Goal: Navigation & Orientation: Find specific page/section

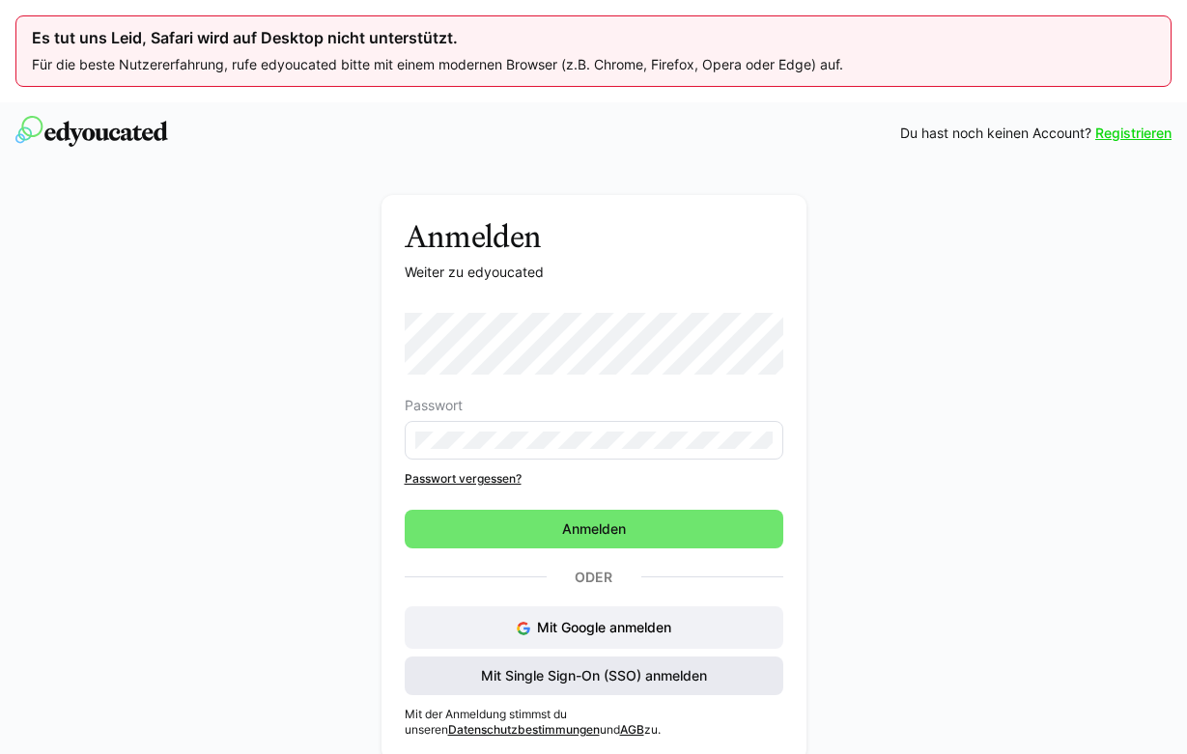
click at [600, 680] on span "Mit Single Sign-On (SSO) anmelden" at bounding box center [594, 675] width 232 height 19
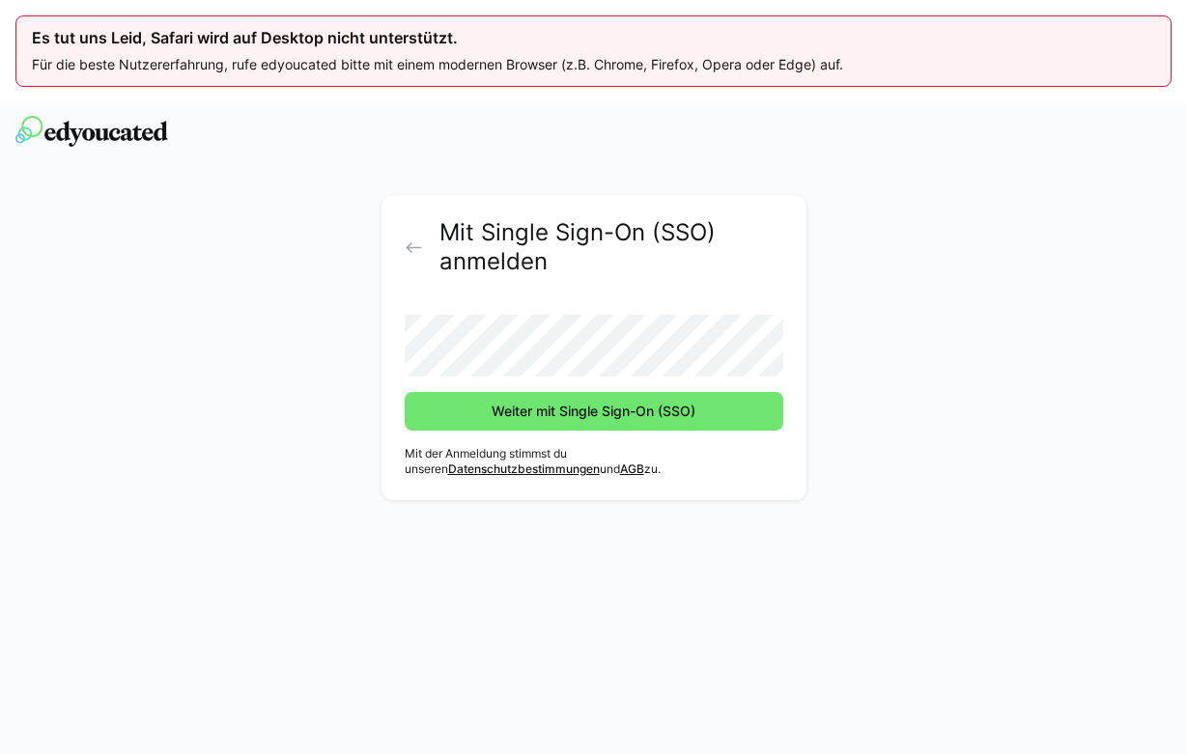
click at [593, 411] on button "Weiter mit Single Sign-On (SSO)" at bounding box center [594, 411] width 379 height 39
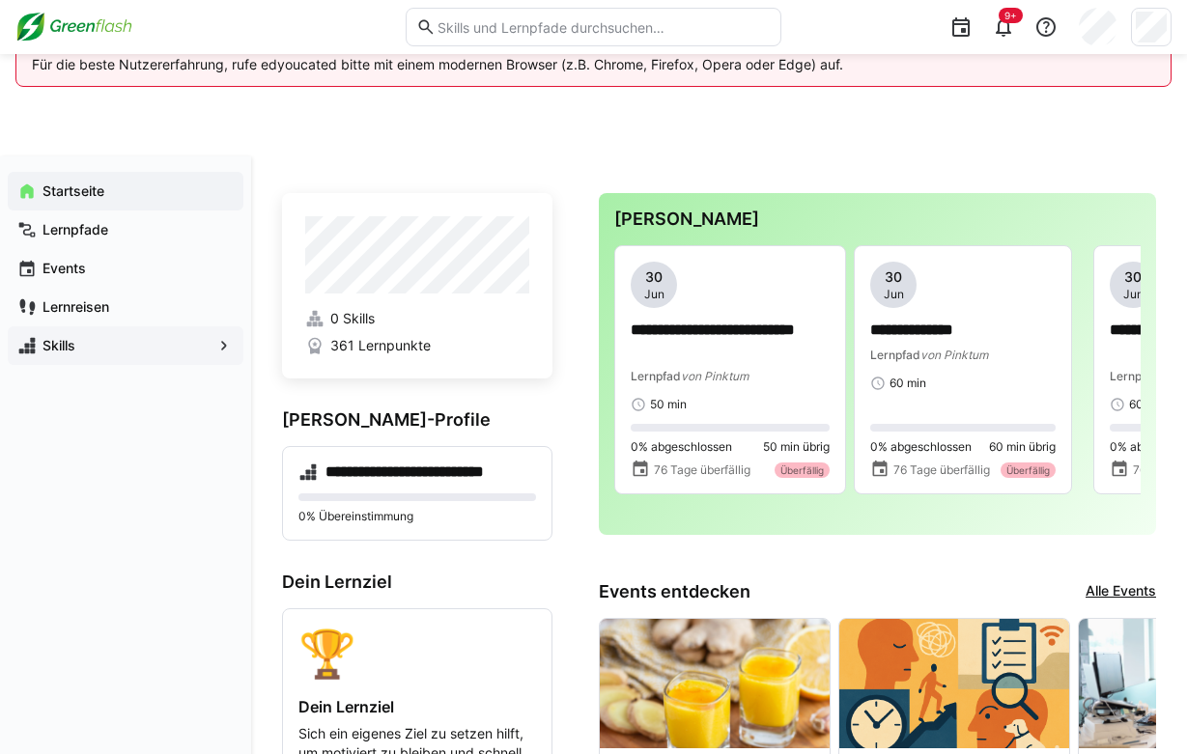
click at [92, 355] on div "Skills" at bounding box center [126, 345] width 236 height 39
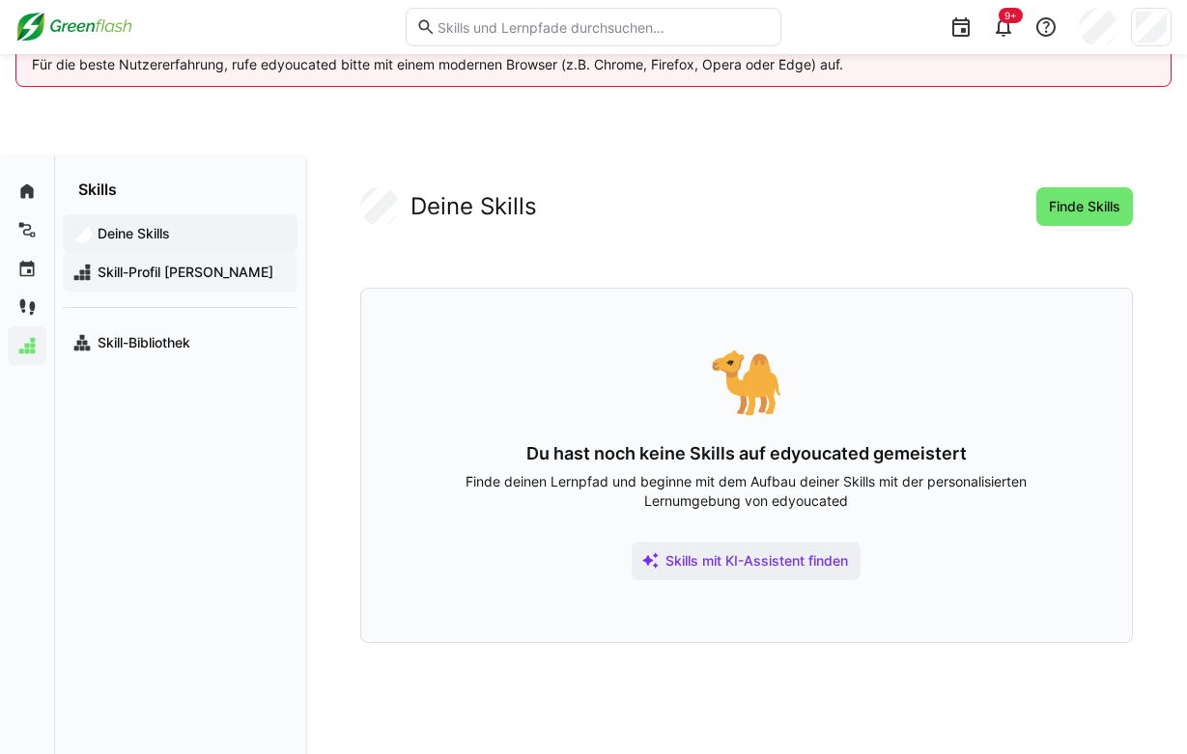
click at [204, 268] on span "Skill-Profil Lars Ovelgönne" at bounding box center [191, 272] width 193 height 19
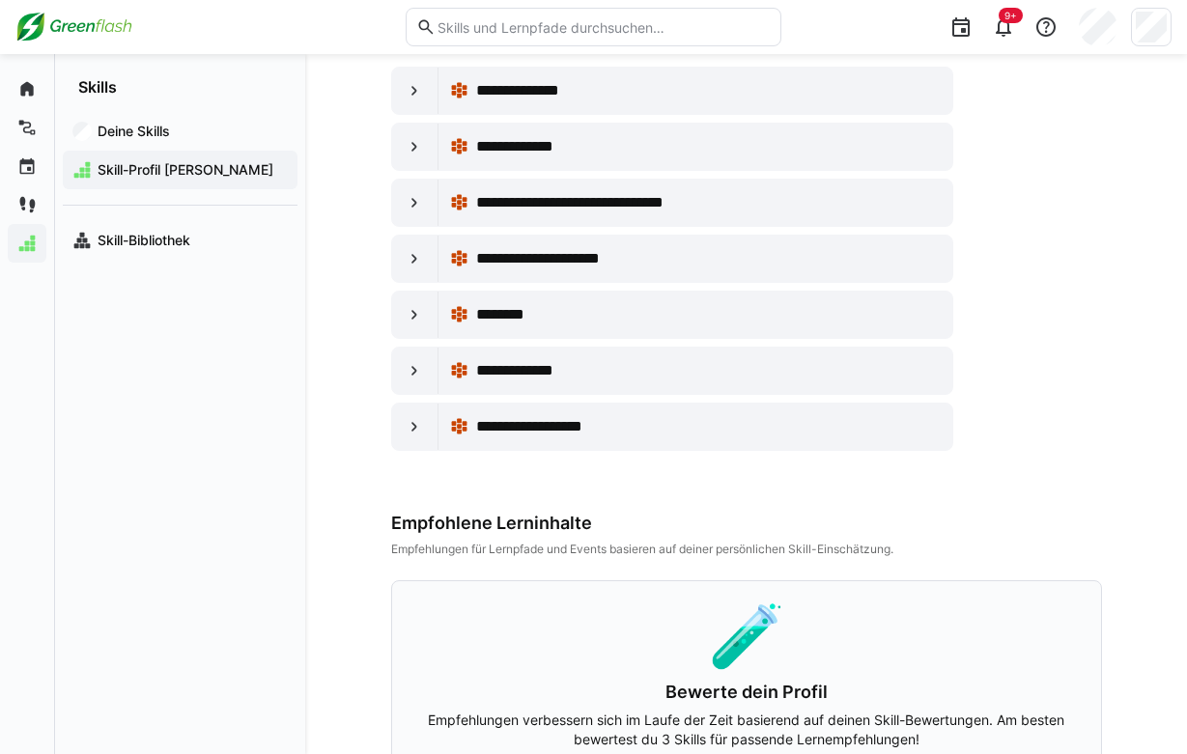
scroll to position [436, 0]
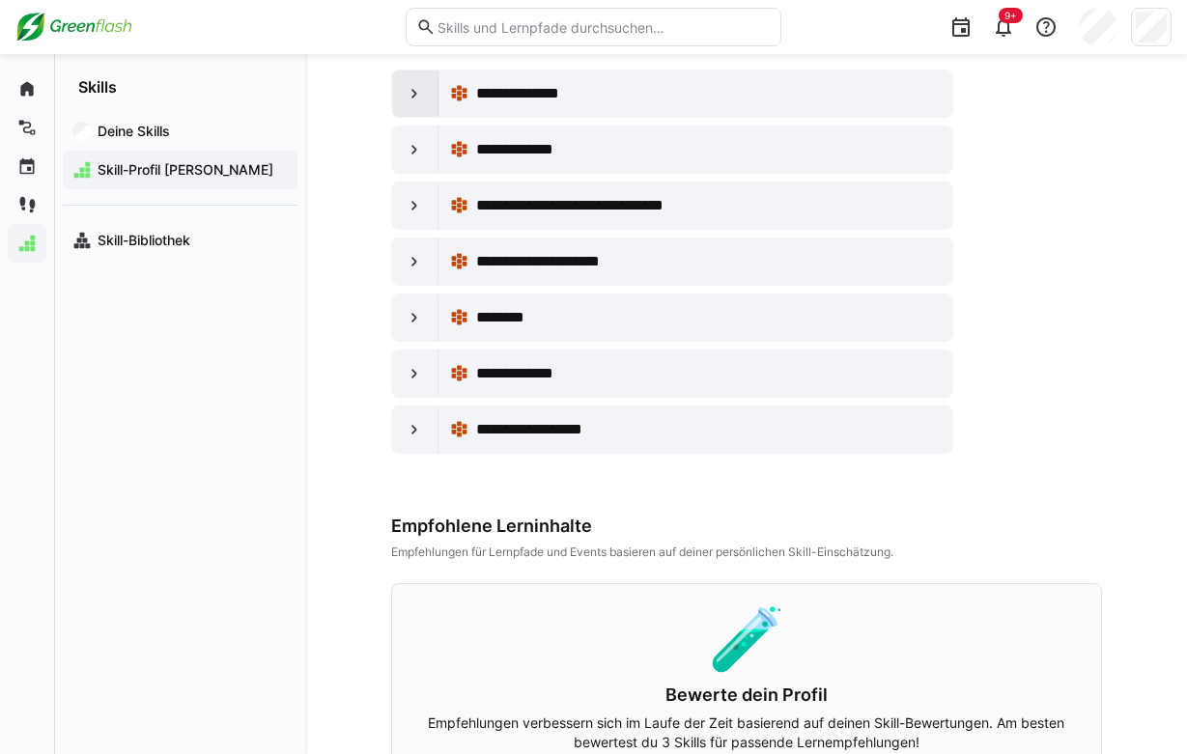
click at [422, 95] on eds-icon at bounding box center [414, 93] width 19 height 19
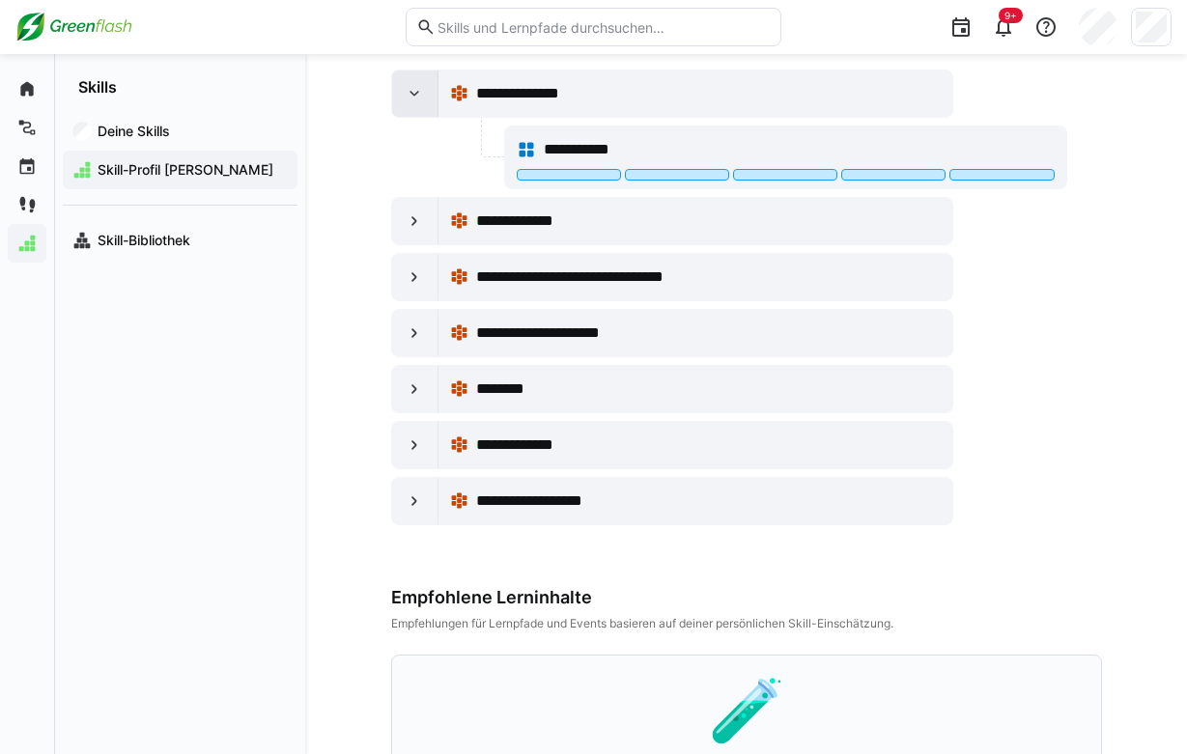
click at [419, 92] on eds-icon at bounding box center [414, 93] width 19 height 19
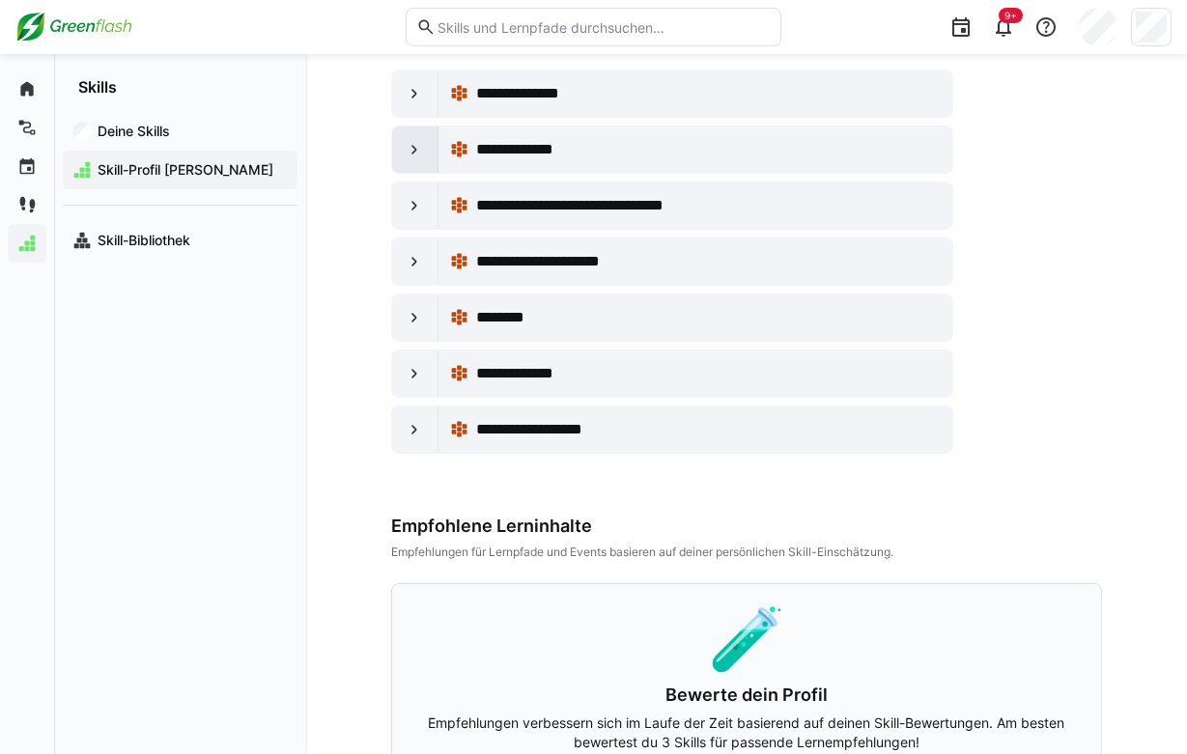
click at [422, 148] on eds-icon at bounding box center [414, 149] width 19 height 19
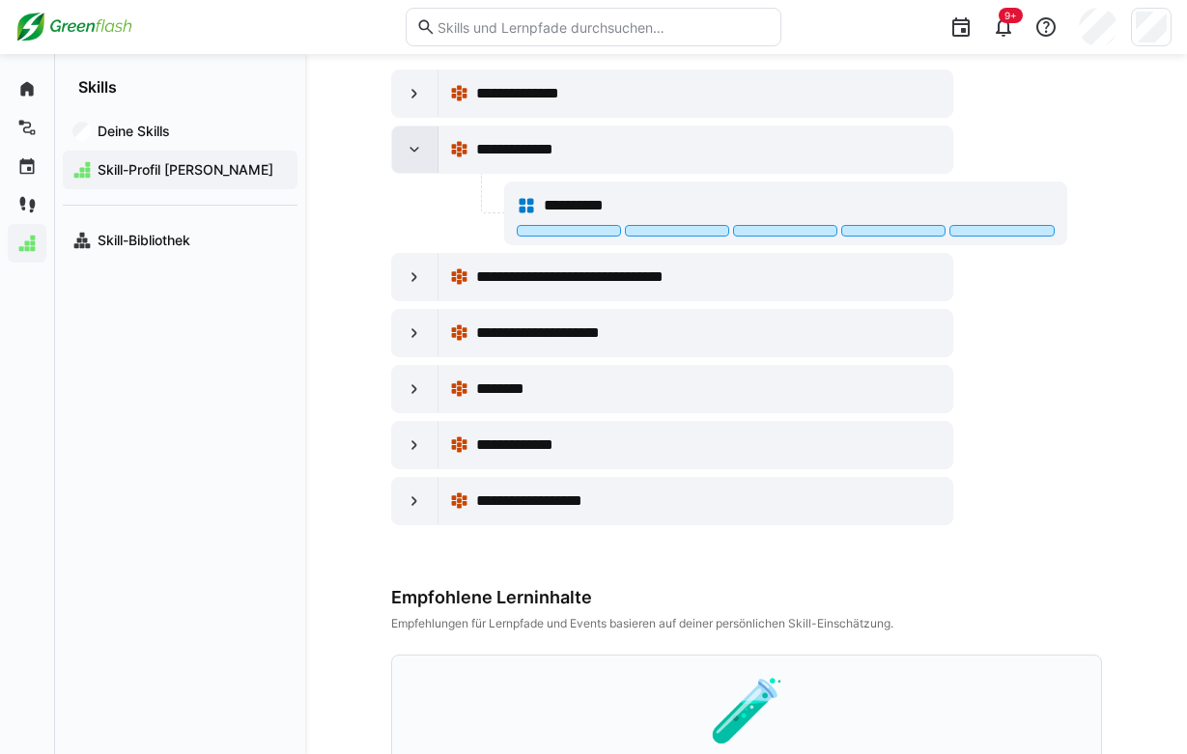
click at [421, 138] on div at bounding box center [415, 150] width 46 height 46
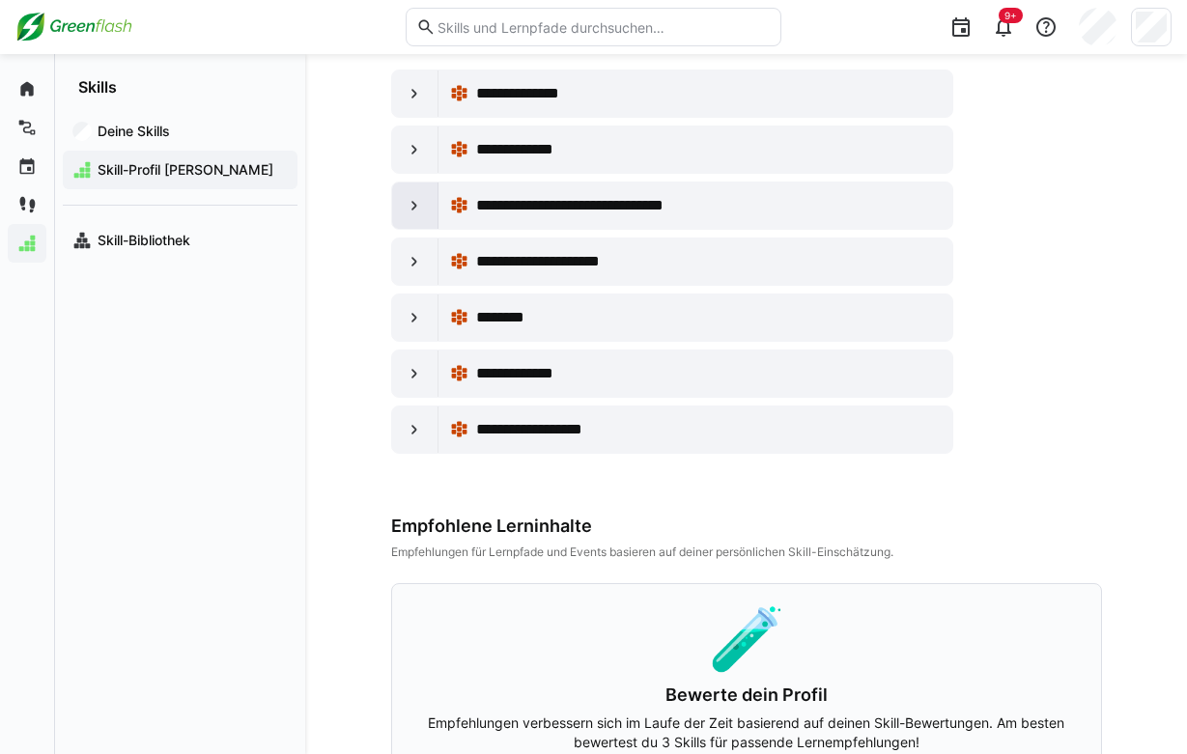
click at [426, 193] on div at bounding box center [415, 206] width 46 height 46
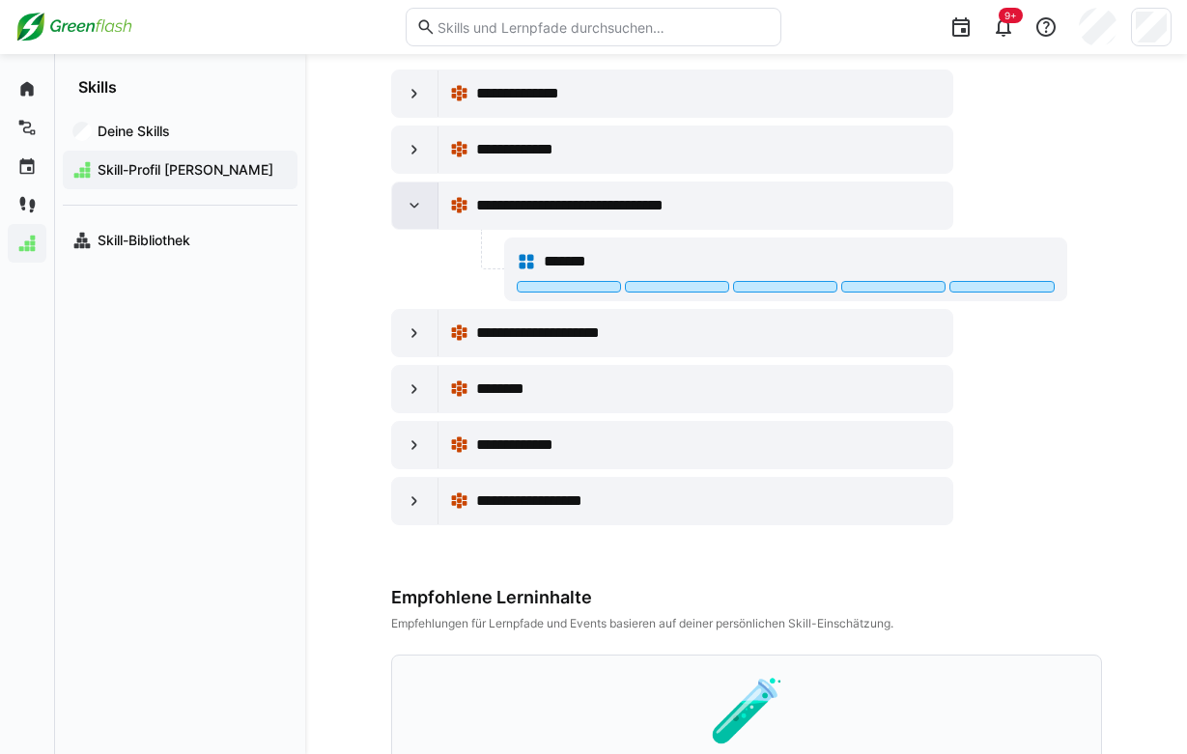
click at [426, 193] on div at bounding box center [415, 206] width 46 height 46
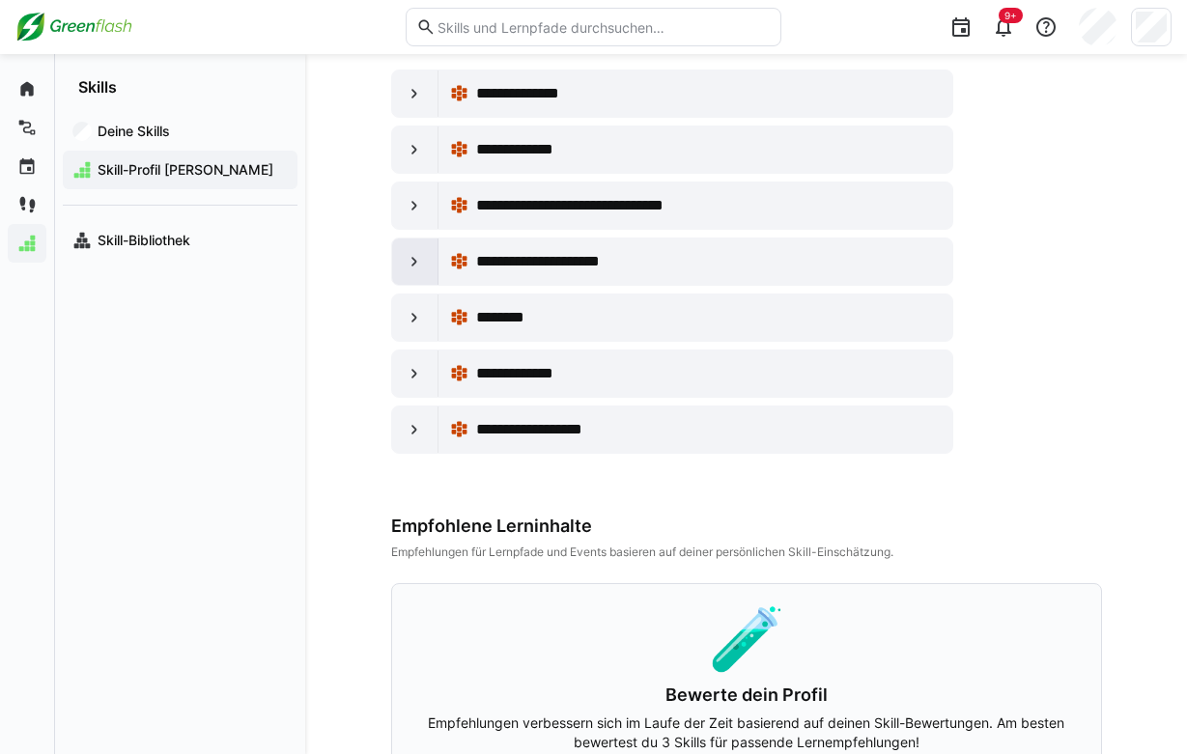
click at [418, 260] on eds-icon at bounding box center [414, 261] width 19 height 19
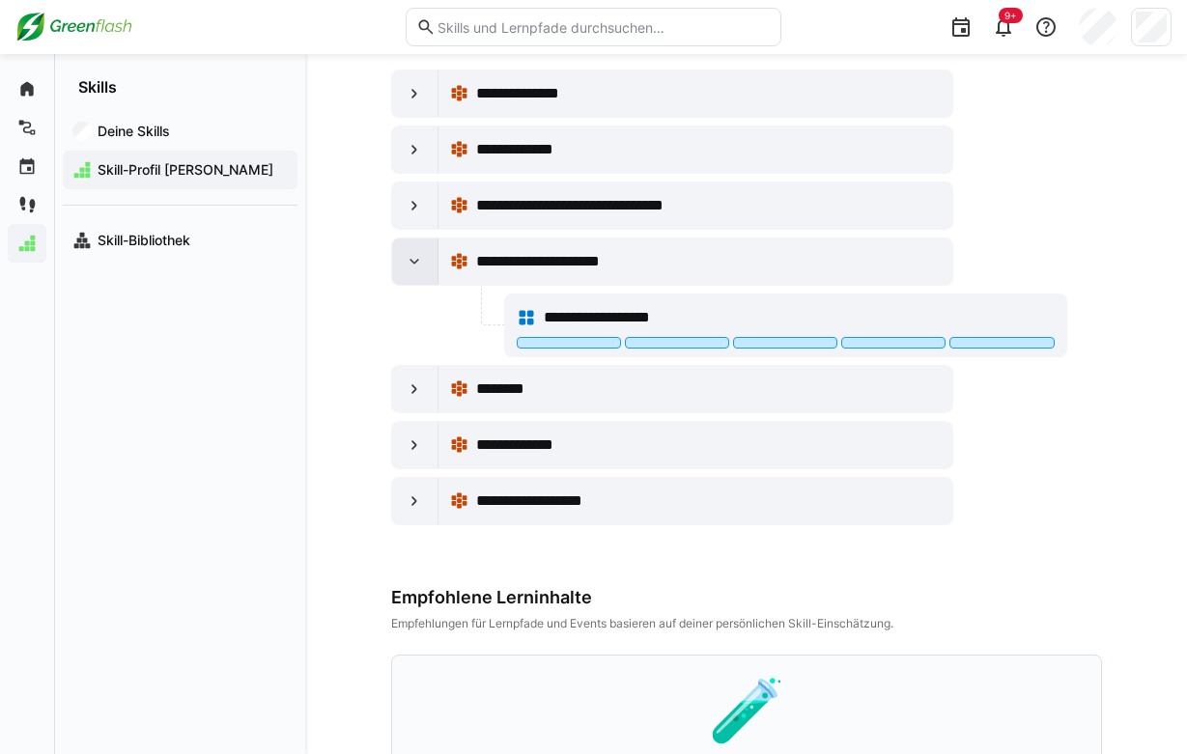
click at [418, 260] on eds-icon at bounding box center [414, 261] width 19 height 19
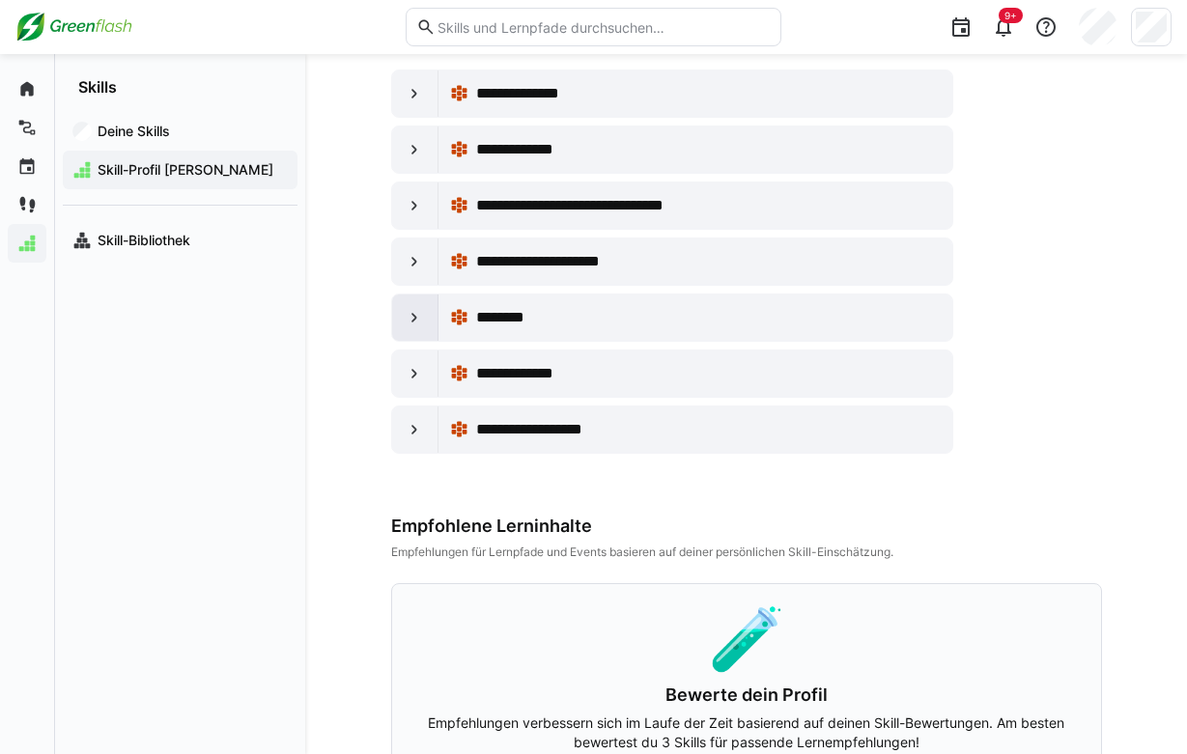
click at [417, 313] on eds-icon at bounding box center [414, 317] width 19 height 19
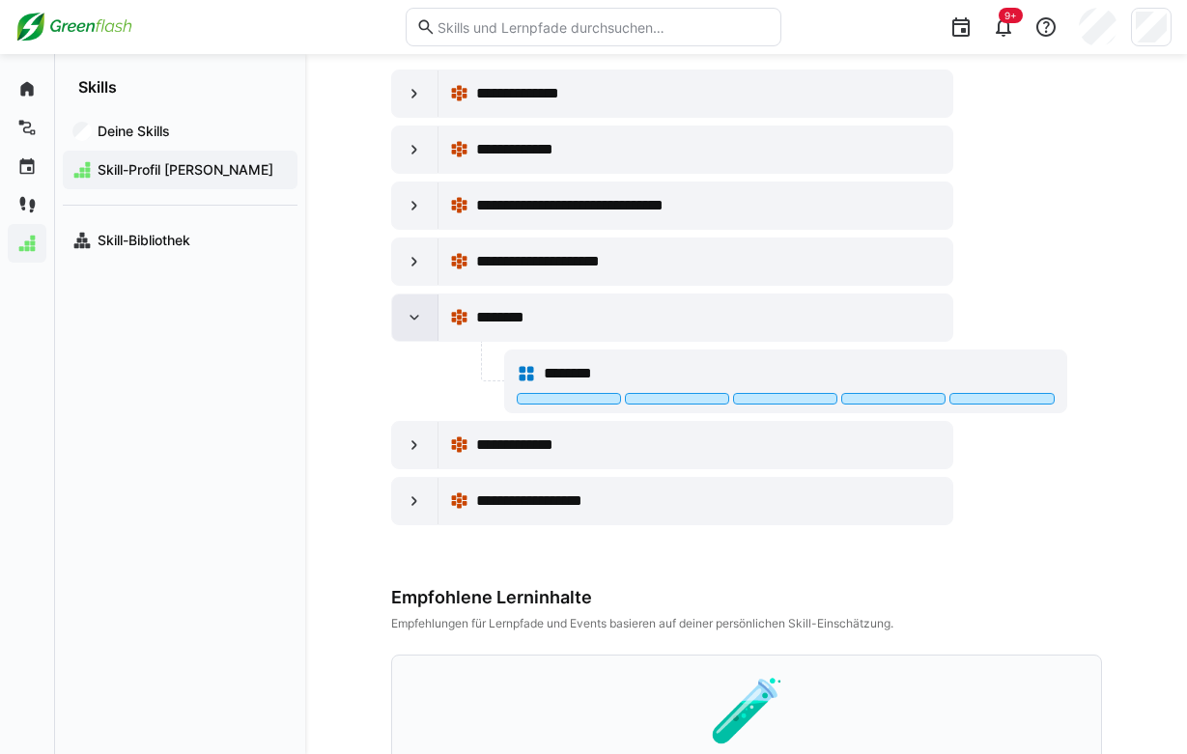
click at [417, 313] on eds-icon at bounding box center [414, 317] width 19 height 19
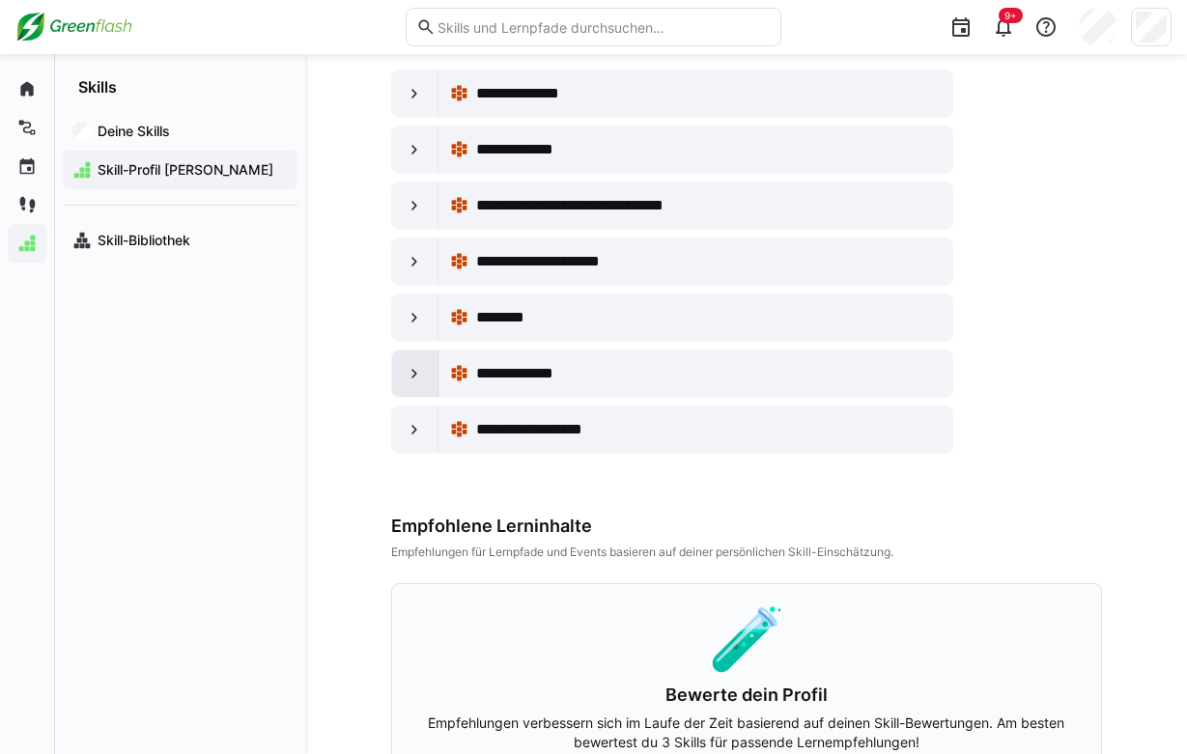
click at [417, 367] on eds-icon at bounding box center [414, 373] width 19 height 19
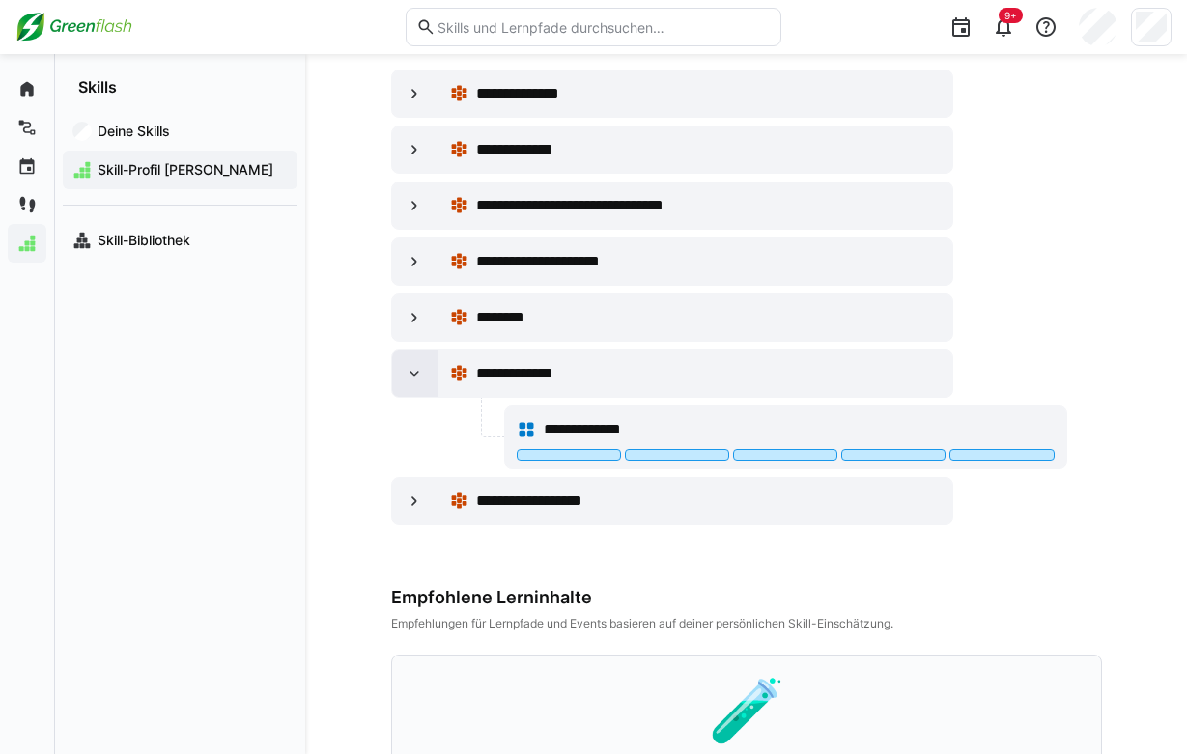
click at [417, 367] on eds-icon at bounding box center [414, 373] width 19 height 19
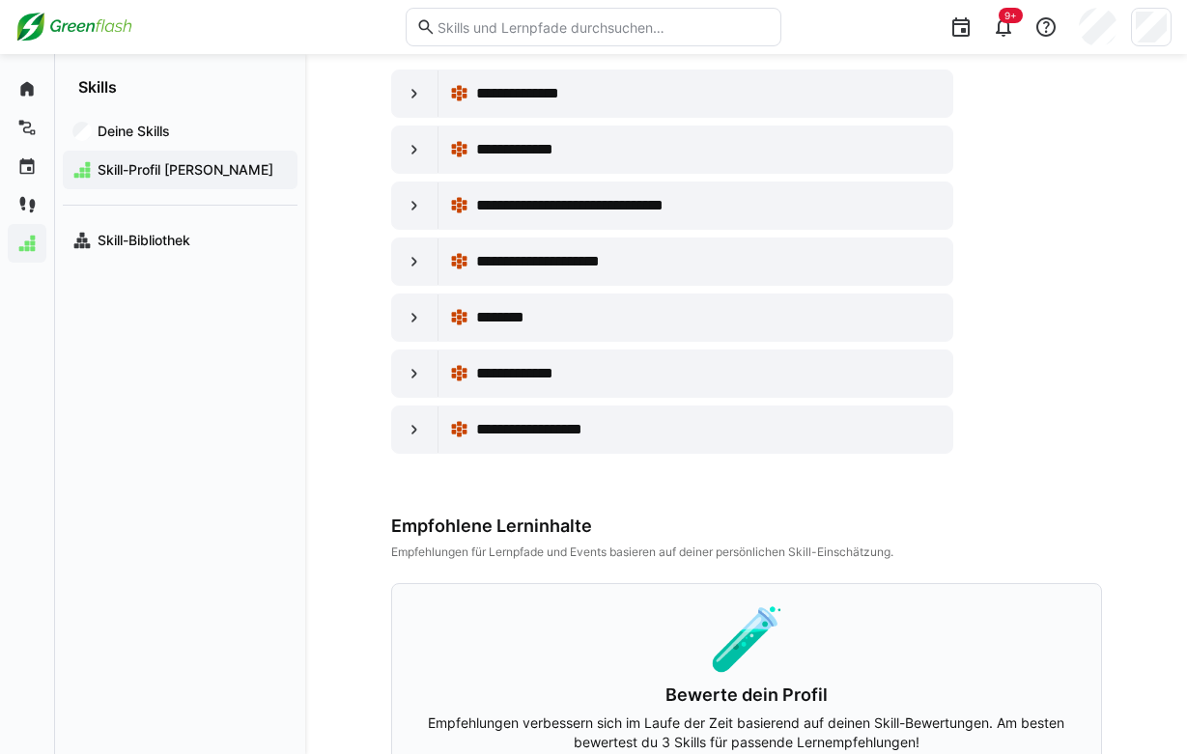
click at [57, 122] on div "Deine Skills Skill-Profil Lars Ovelgönne Skill-Bibliothek" at bounding box center [180, 186] width 250 height 179
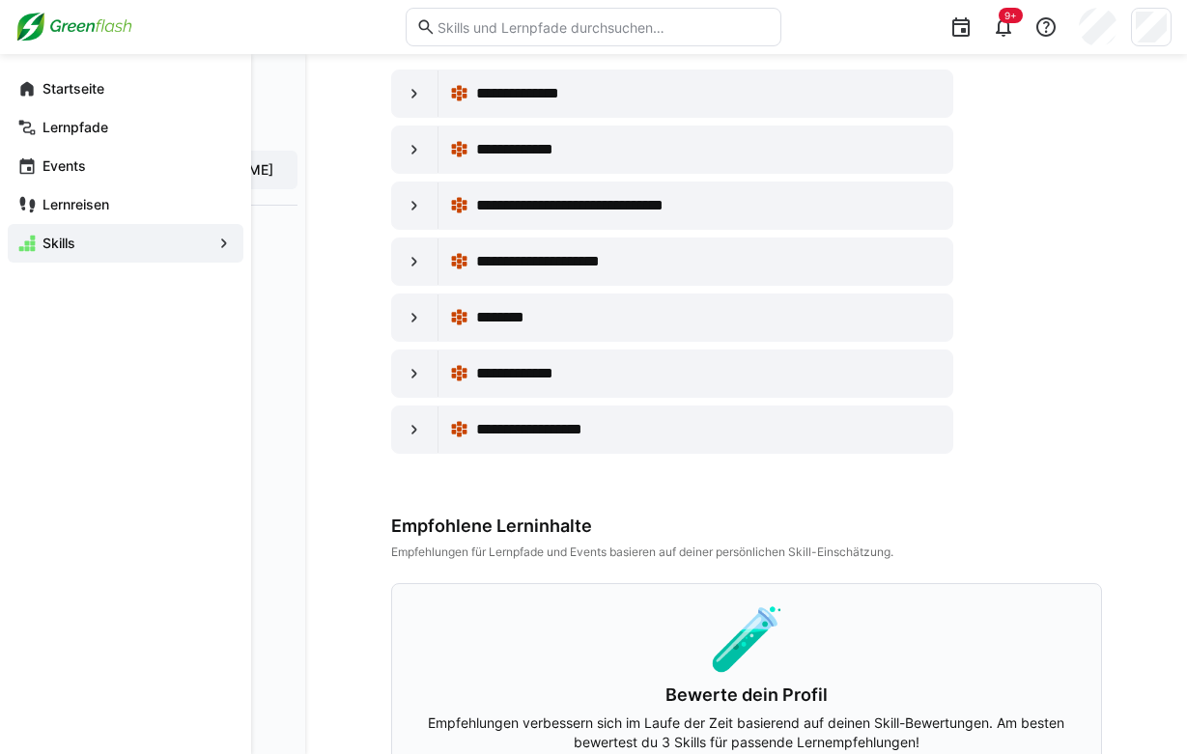
click at [0, 0] on app-navigation-label "Lernpfade" at bounding box center [0, 0] width 0 height 0
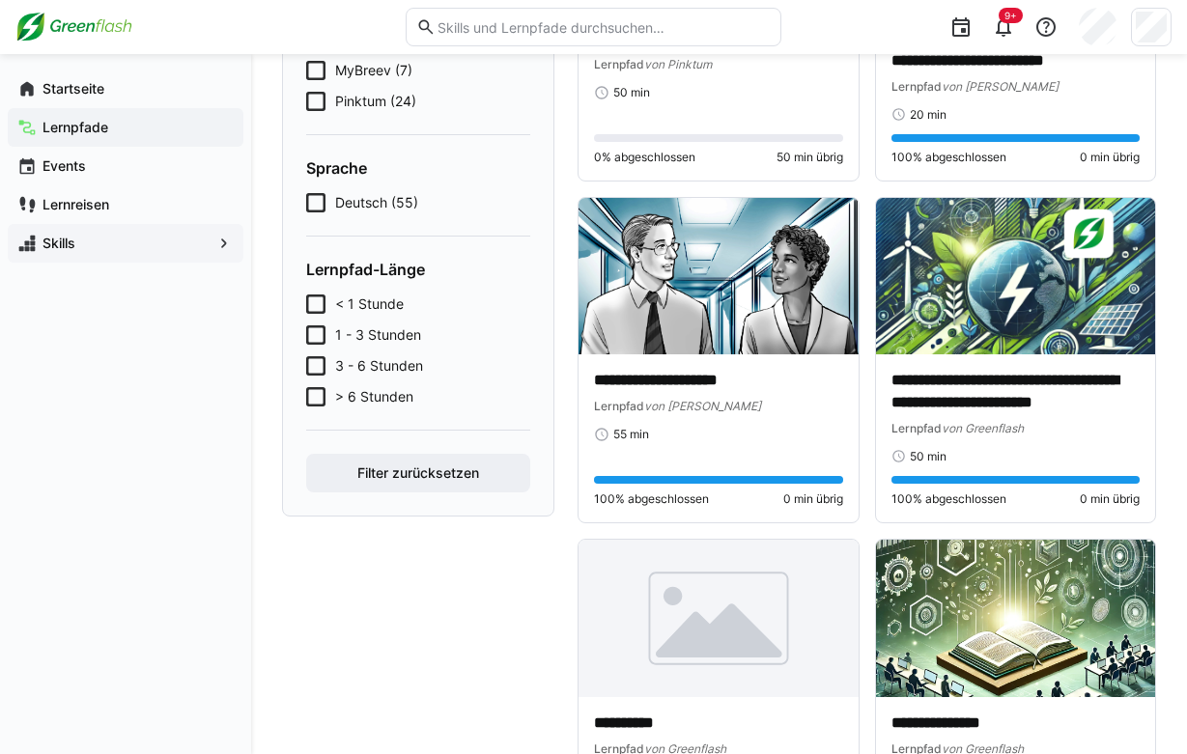
click at [108, 239] on span "Skills" at bounding box center [126, 243] width 172 height 19
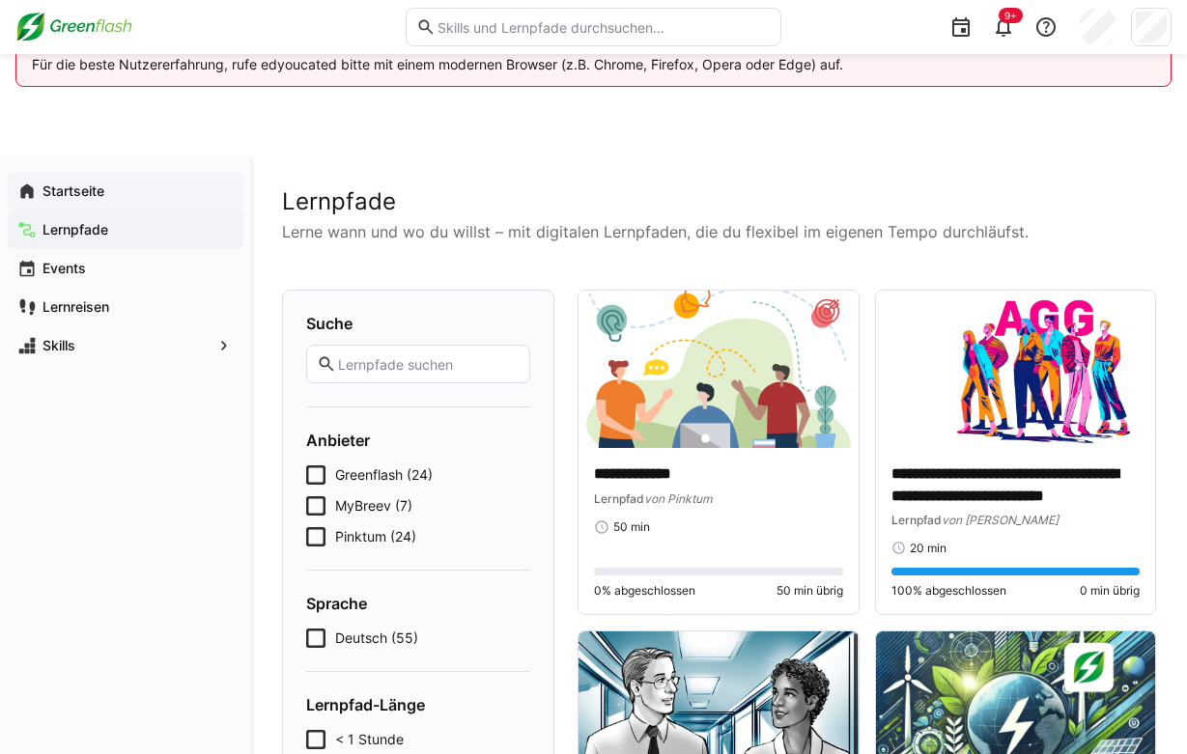
click at [100, 201] on div "Startseite" at bounding box center [126, 191] width 236 height 39
